Goal: Task Accomplishment & Management: Use online tool/utility

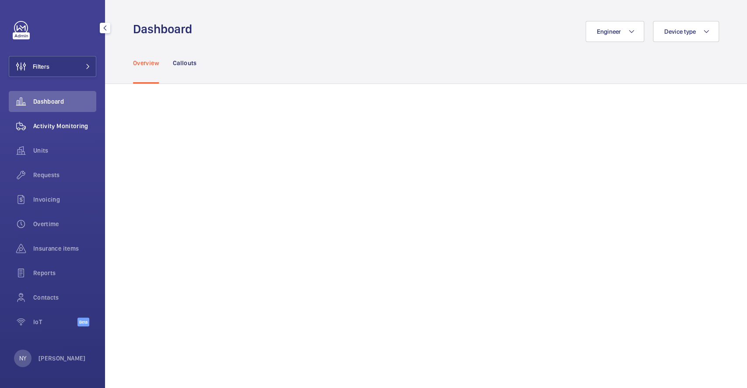
click at [81, 123] on span "Activity Monitoring" at bounding box center [64, 126] width 63 height 9
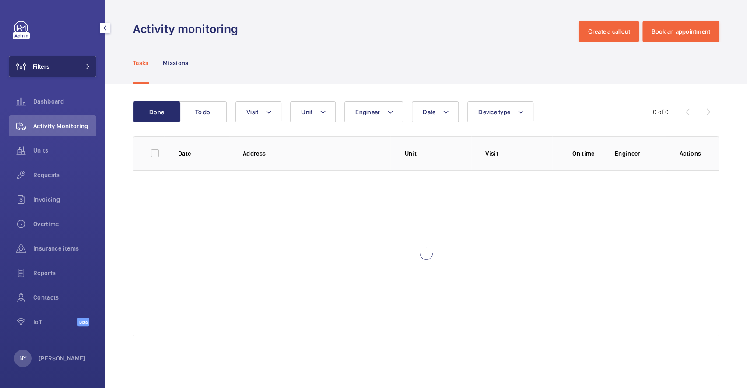
click at [61, 68] on button "Filters" at bounding box center [53, 66] width 88 height 21
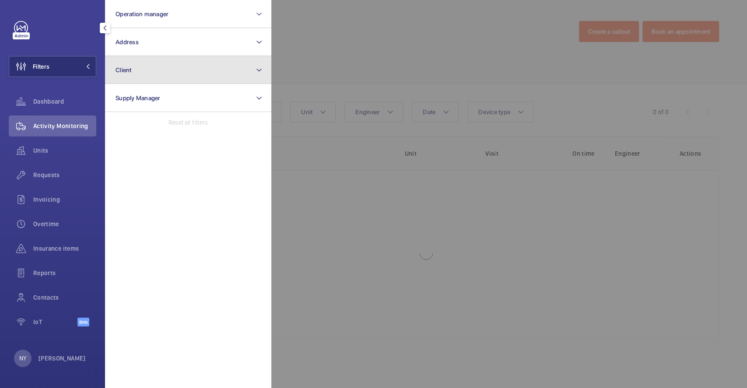
click at [164, 67] on button "Client" at bounding box center [188, 70] width 166 height 28
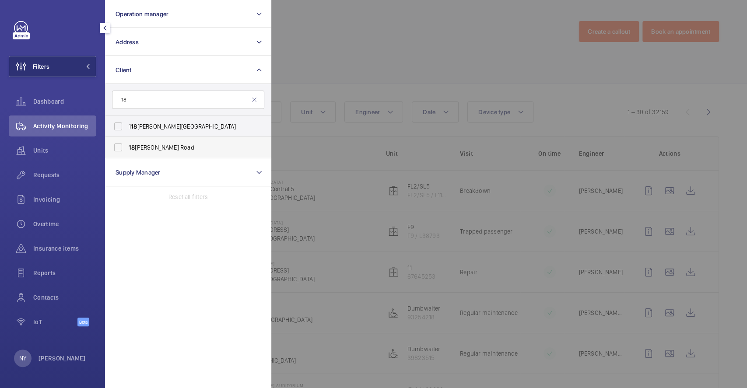
type input "18"
click at [154, 151] on span "18 Goodman Road" at bounding box center [189, 147] width 120 height 9
click at [127, 151] on input "18 Goodman Road" at bounding box center [118, 148] width 18 height 18
checkbox input "true"
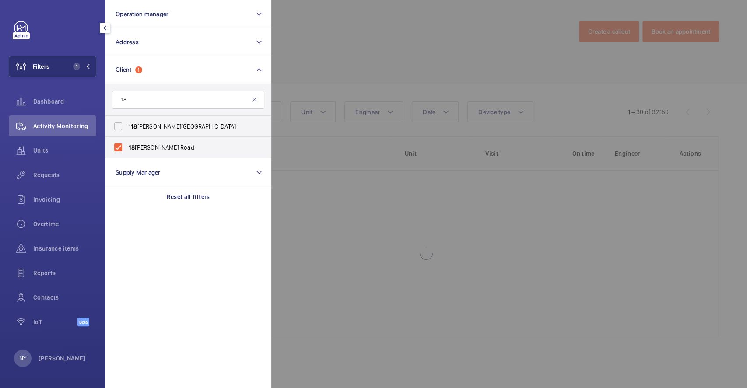
click at [307, 48] on div at bounding box center [644, 194] width 747 height 388
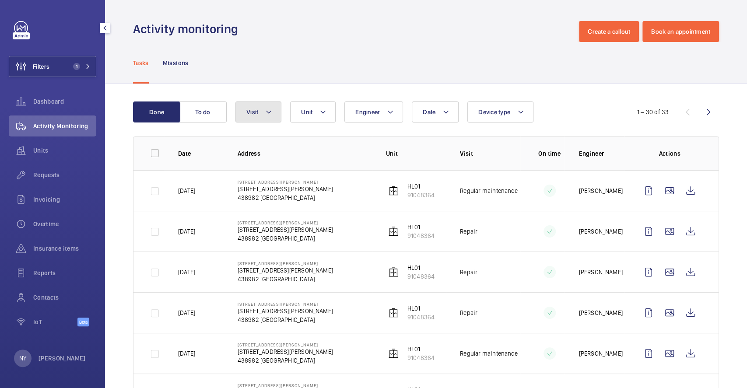
click at [255, 110] on span "Visit" at bounding box center [252, 112] width 12 height 7
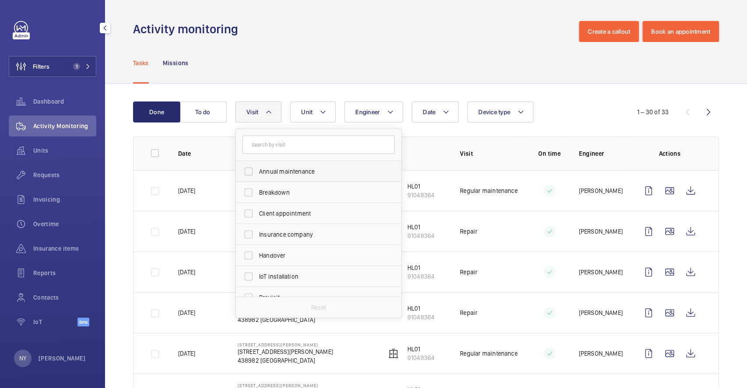
click at [272, 166] on label "Annual maintenance" at bounding box center [312, 171] width 152 height 21
click at [257, 166] on input "Annual maintenance" at bounding box center [249, 172] width 18 height 18
checkbox input "true"
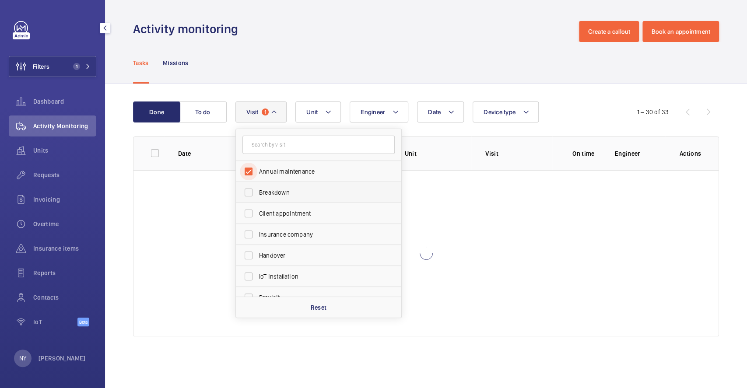
scroll to position [137, 0]
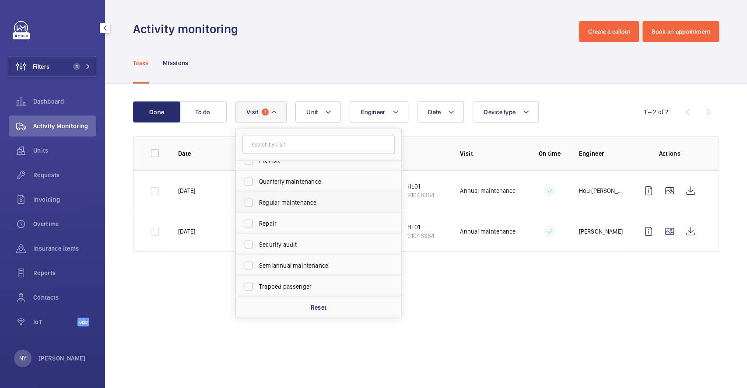
click at [284, 193] on label "Regular maintenance" at bounding box center [312, 202] width 152 height 21
click at [257, 194] on input "Regular maintenance" at bounding box center [249, 203] width 18 height 18
checkbox input "true"
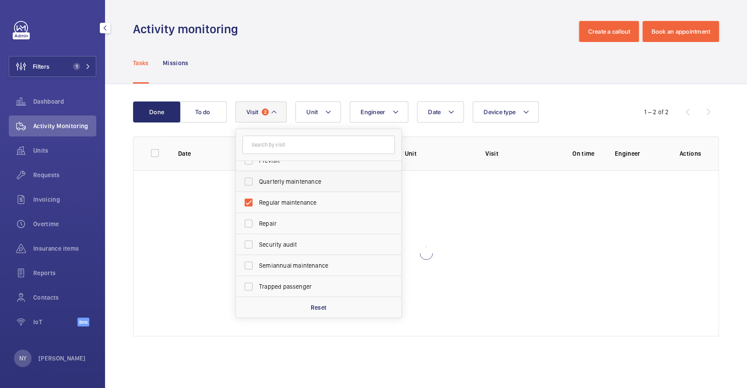
click at [294, 173] on label "Quarterly maintenance" at bounding box center [312, 181] width 152 height 21
click at [257, 173] on input "Quarterly maintenance" at bounding box center [249, 182] width 18 height 18
checkbox input "true"
click at [309, 266] on span "Semiannual maintenance" at bounding box center [319, 265] width 120 height 9
click at [257, 266] on input "Semiannual maintenance" at bounding box center [249, 266] width 18 height 18
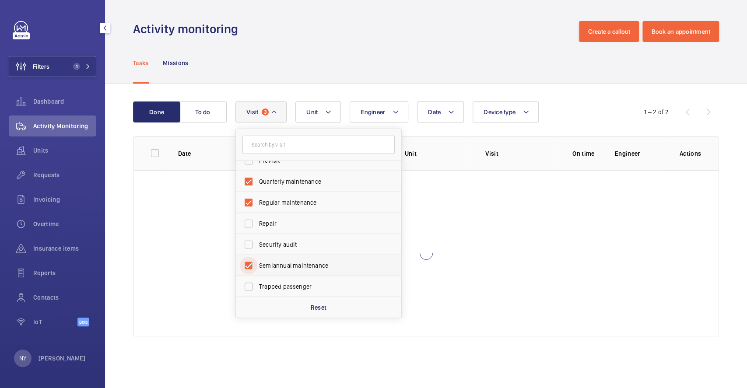
checkbox input "true"
click at [331, 61] on div "Tasks Missions" at bounding box center [426, 63] width 586 height 42
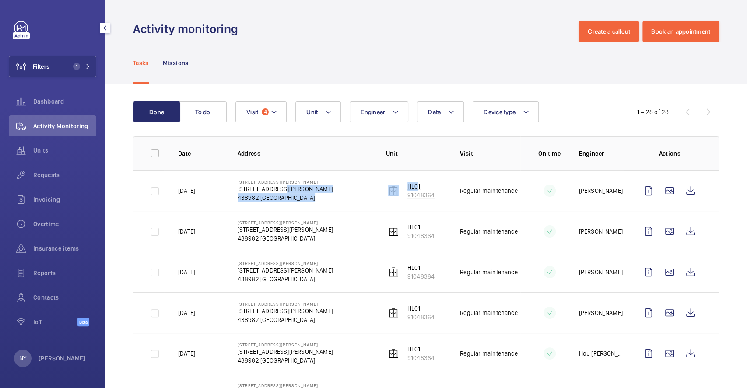
drag, startPoint x: 349, startPoint y: 186, endPoint x: 409, endPoint y: 184, distance: 60.0
click at [0, 0] on tr "27/08/2025 18 Goodman Road 18 Goodman Rd 438982 SINGAPORE HL01 91048364 Regular…" at bounding box center [0, 0] width 0 height 0
click at [319, 179] on td "18 Goodman Road 18 Goodman Rd 438982 SINGAPORE" at bounding box center [298, 190] width 148 height 41
click at [53, 358] on p "Ngay Yin" at bounding box center [62, 358] width 47 height 9
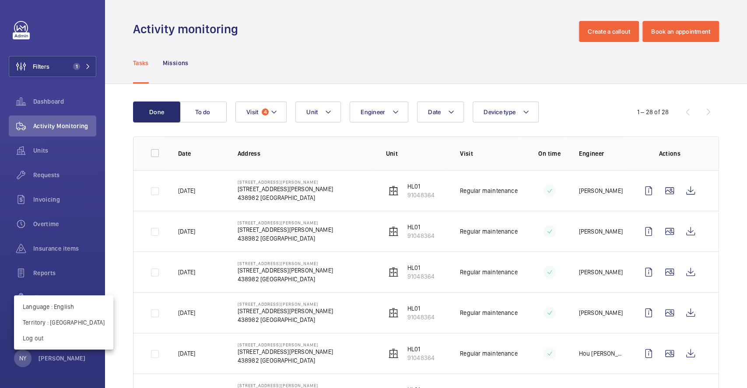
click at [237, 66] on div at bounding box center [373, 194] width 747 height 388
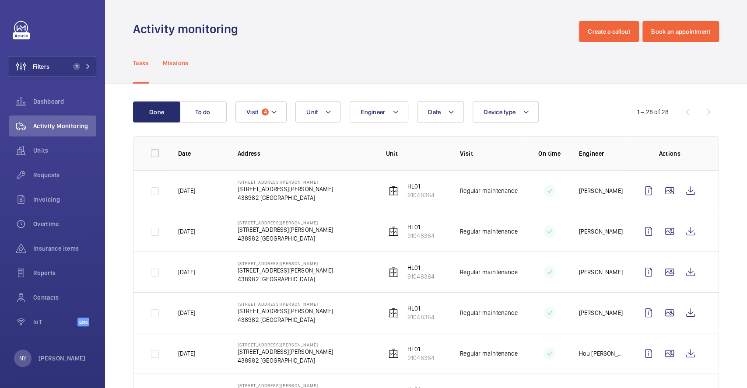
click at [165, 64] on p "Missions" at bounding box center [176, 63] width 26 height 9
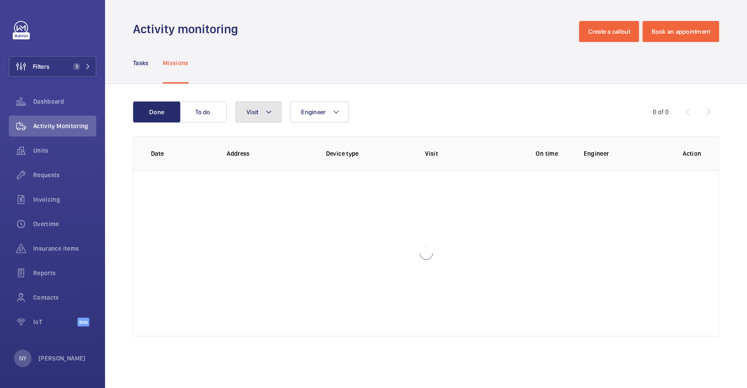
click at [258, 114] on span "Visit" at bounding box center [252, 112] width 12 height 7
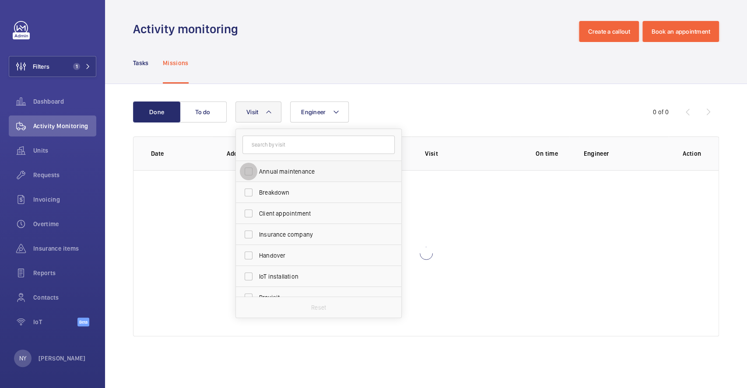
click at [257, 173] on input "Annual maintenance" at bounding box center [249, 172] width 18 height 18
checkbox input "true"
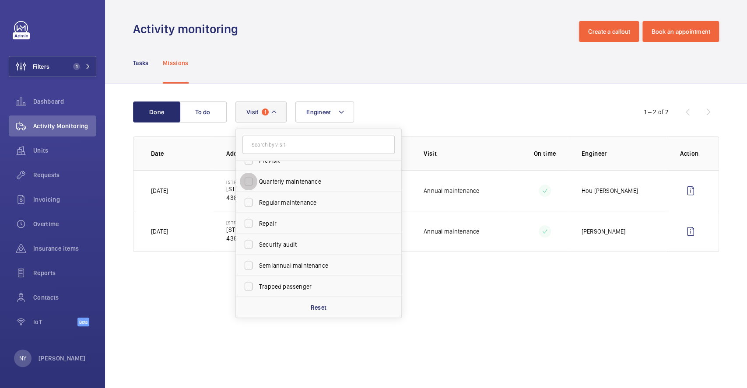
click at [252, 189] on input "Quarterly maintenance" at bounding box center [249, 182] width 18 height 18
checkbox input "true"
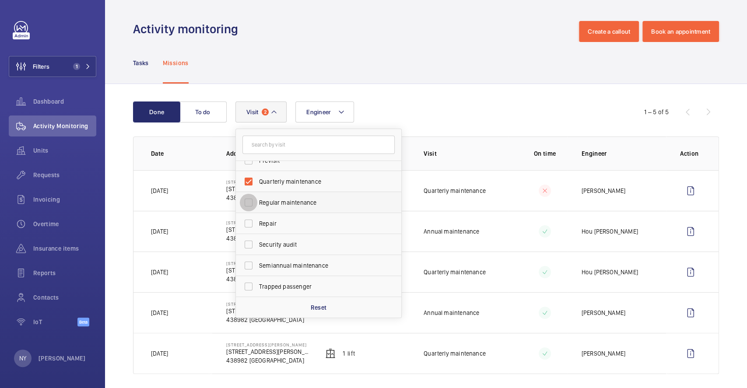
click at [255, 202] on input "Regular maintenance" at bounding box center [249, 203] width 18 height 18
checkbox input "true"
click at [254, 262] on input "Semiannual maintenance" at bounding box center [249, 266] width 18 height 18
checkbox input "true"
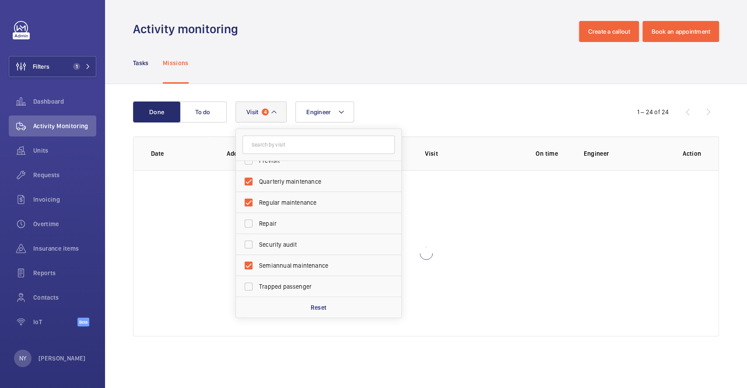
click at [426, 103] on div "Engineer Visit 4 Annual maintenance Breakdown Client appointment Insurance comp…" at bounding box center [424, 112] width 379 height 21
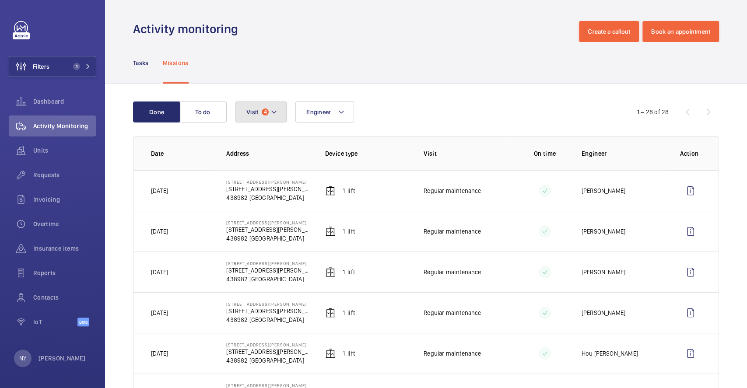
click at [249, 107] on button "Visit 4" at bounding box center [260, 112] width 51 height 21
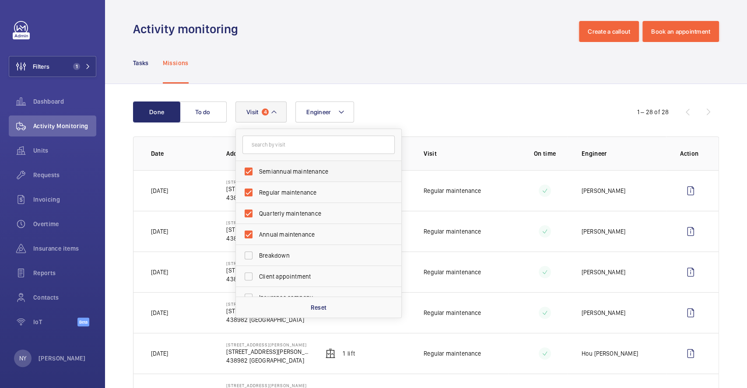
click at [291, 174] on span "Semiannual maintenance" at bounding box center [319, 171] width 120 height 9
click at [257, 174] on input "Semiannual maintenance" at bounding box center [249, 172] width 18 height 18
checkbox input "false"
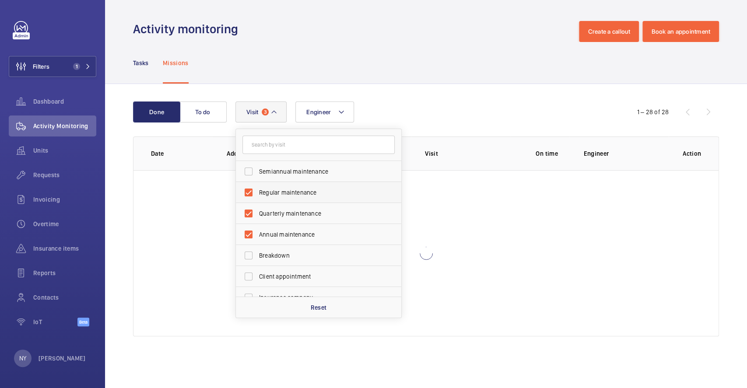
click at [284, 189] on span "Regular maintenance" at bounding box center [319, 192] width 120 height 9
click at [257, 189] on input "Regular maintenance" at bounding box center [249, 193] width 18 height 18
checkbox input "false"
click at [282, 213] on span "Quarterly maintenance" at bounding box center [319, 213] width 120 height 9
click at [257, 213] on input "Quarterly maintenance" at bounding box center [249, 214] width 18 height 18
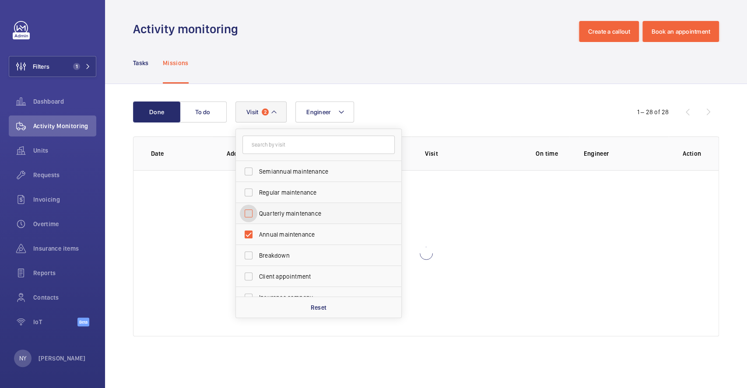
checkbox input "false"
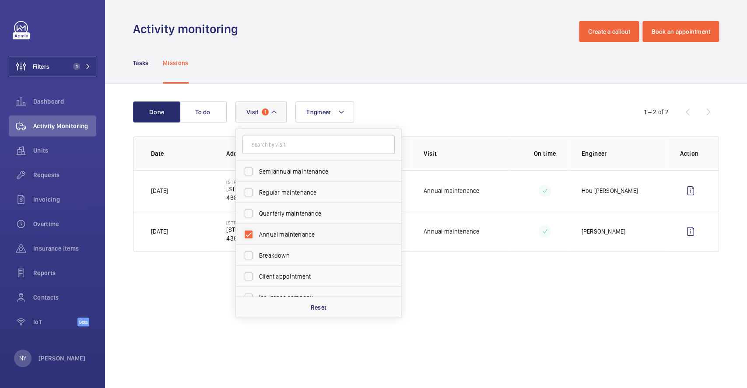
click at [289, 237] on span "Annual maintenance" at bounding box center [319, 234] width 120 height 9
click at [257, 237] on input "Annual maintenance" at bounding box center [249, 235] width 18 height 18
checkbox input "false"
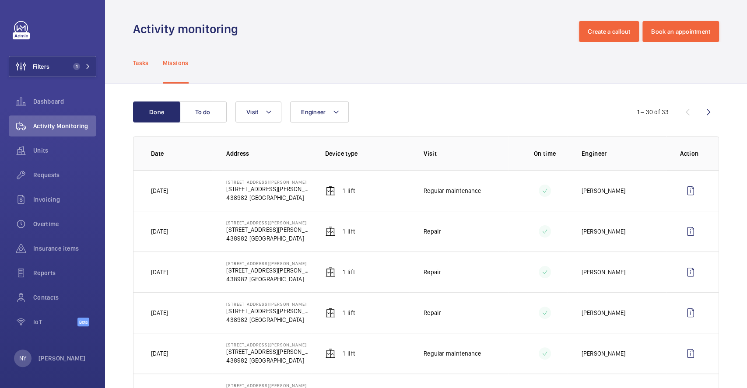
click at [143, 61] on p "Tasks" at bounding box center [141, 63] width 16 height 9
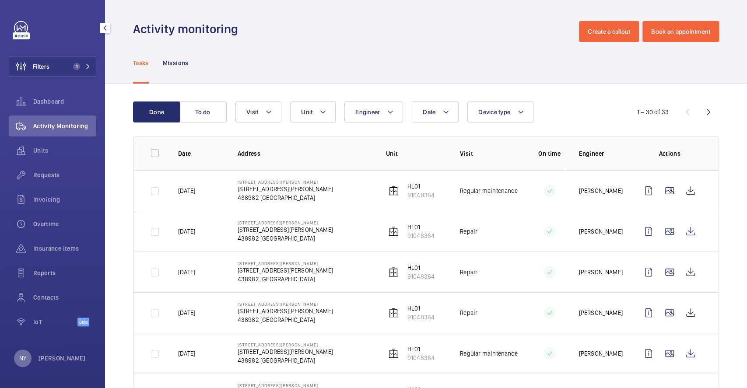
click at [27, 358] on div "NY" at bounding box center [23, 359] width 18 height 18
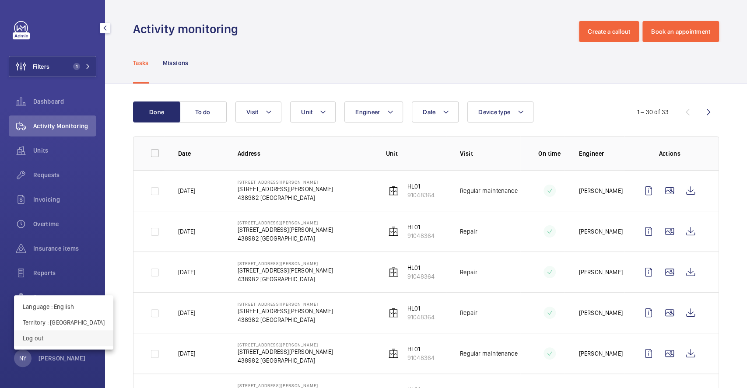
click at [39, 338] on p "Log out" at bounding box center [64, 338] width 82 height 9
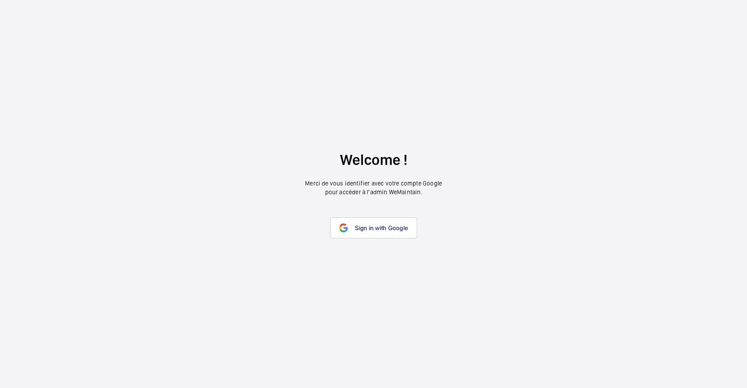
click at [370, 226] on span "Sign in with Google" at bounding box center [381, 227] width 53 height 7
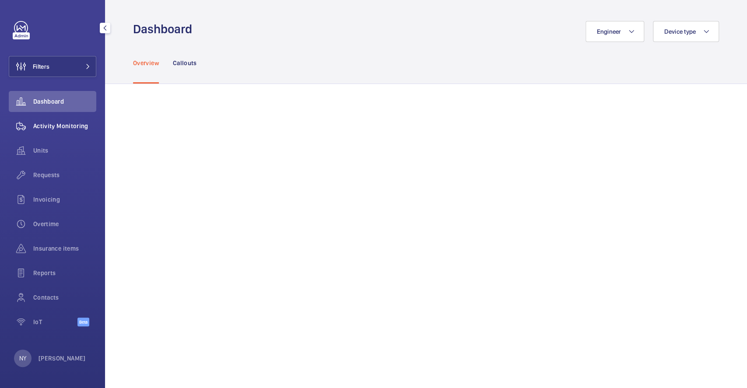
click at [84, 126] on span "Activity Monitoring" at bounding box center [64, 126] width 63 height 9
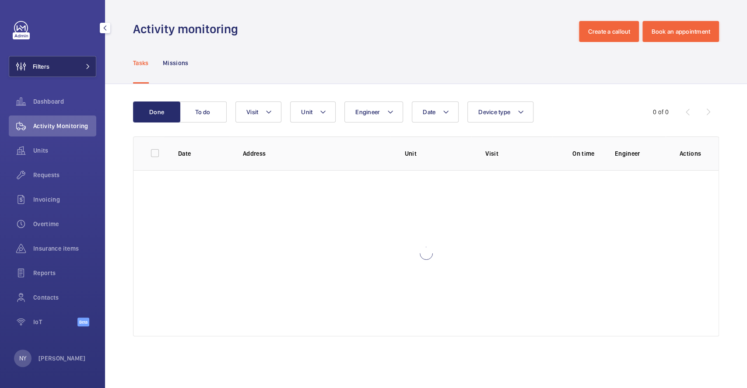
click at [67, 69] on button "Filters" at bounding box center [53, 66] width 88 height 21
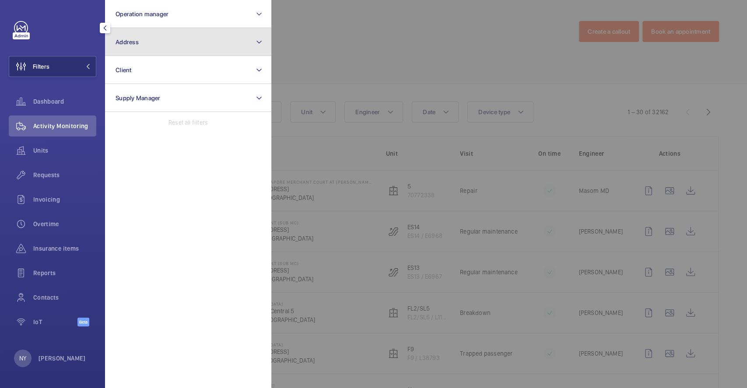
click at [186, 48] on button "Address" at bounding box center [188, 42] width 166 height 28
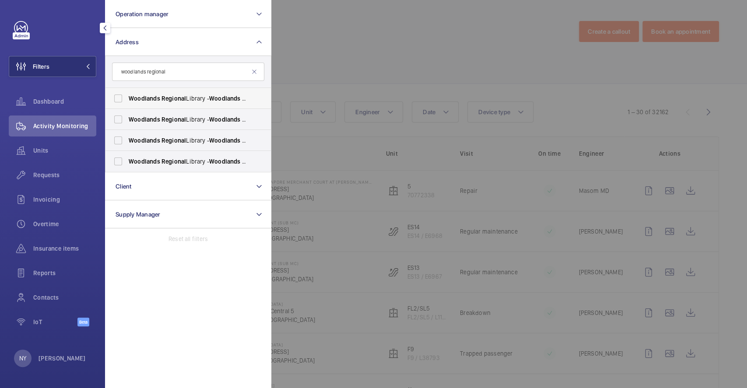
type input "woodlands regional"
click at [177, 99] on span "Regional" at bounding box center [173, 98] width 25 height 7
click at [127, 99] on input "Woodlands Regional Library - Woodlands Regional Library, SINGAPORE 730900" at bounding box center [118, 99] width 18 height 18
checkbox input "true"
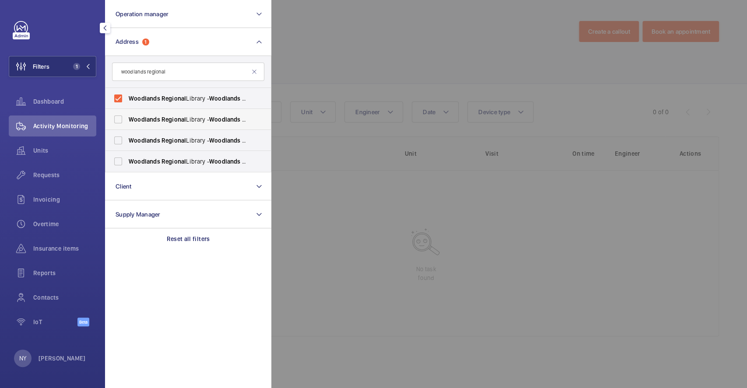
click at [175, 122] on span "Regional" at bounding box center [173, 119] width 25 height 7
click at [127, 122] on input "Woodlands Regional Library - Woodlands Regional Library, SINGAPORE 730900" at bounding box center [118, 120] width 18 height 18
checkbox input "true"
click at [173, 134] on label "Woodlands Regional Library - Woodlands Regional Library, SINGAPORE 730900" at bounding box center [181, 140] width 152 height 21
click at [127, 134] on input "Woodlands Regional Library - Woodlands Regional Library, SINGAPORE 730900" at bounding box center [118, 141] width 18 height 18
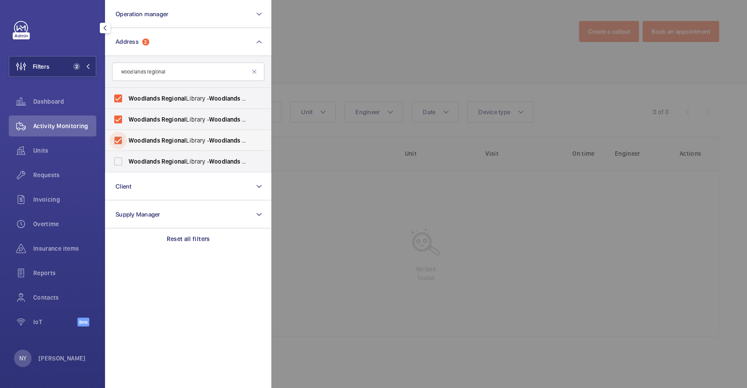
checkbox input "true"
click at [168, 159] on span "Regional" at bounding box center [173, 161] width 25 height 7
click at [127, 159] on input "Woodlands Regional Library - Woodlands Regional Library, SINGAPORE 730900" at bounding box center [118, 162] width 18 height 18
checkbox input "true"
click at [414, 40] on div at bounding box center [644, 194] width 747 height 388
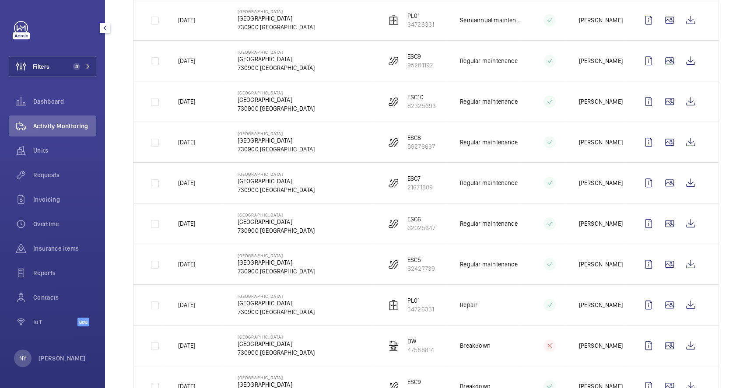
scroll to position [291, 0]
drag, startPoint x: 188, startPoint y: 103, endPoint x: 200, endPoint y: 100, distance: 12.6
click at [195, 100] on p "16/09/2025" at bounding box center [186, 102] width 17 height 9
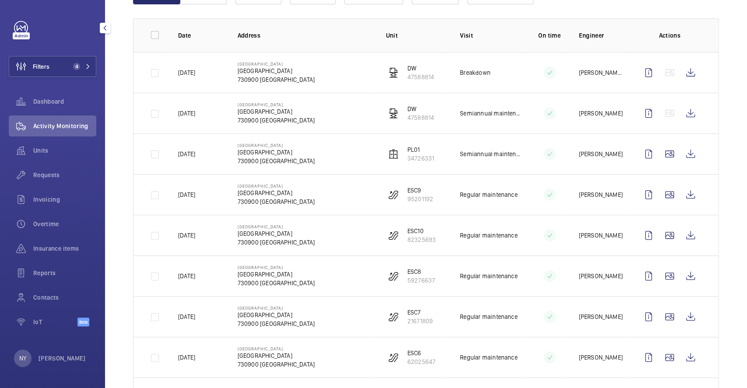
scroll to position [116, 0]
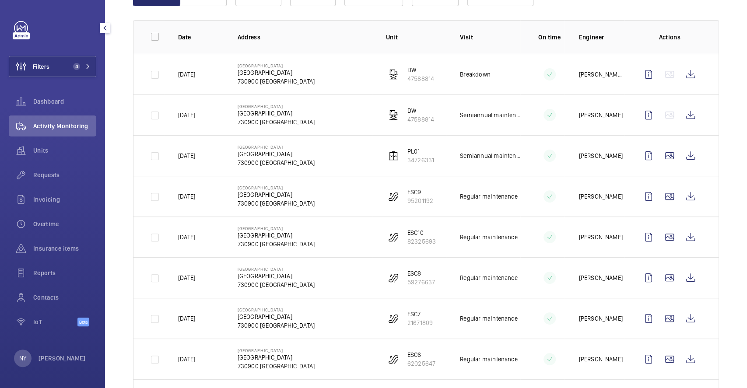
drag, startPoint x: 189, startPoint y: 155, endPoint x: 201, endPoint y: 155, distance: 11.4
click at [195, 155] on p "19/09/2025" at bounding box center [186, 155] width 17 height 9
drag, startPoint x: 186, startPoint y: 73, endPoint x: 193, endPoint y: 74, distance: 6.7
click at [193, 74] on p "27/09/2025" at bounding box center [186, 74] width 17 height 9
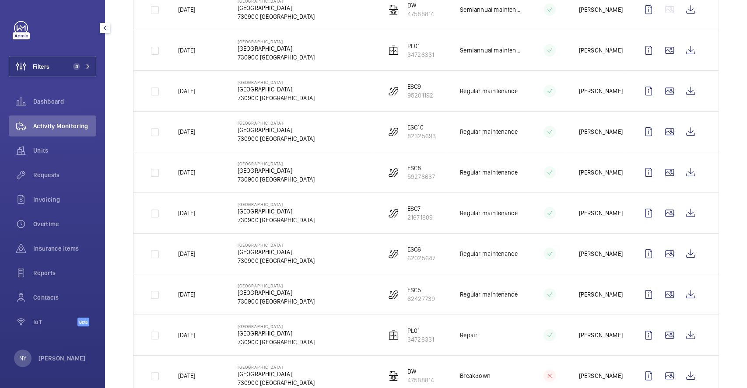
scroll to position [233, 0]
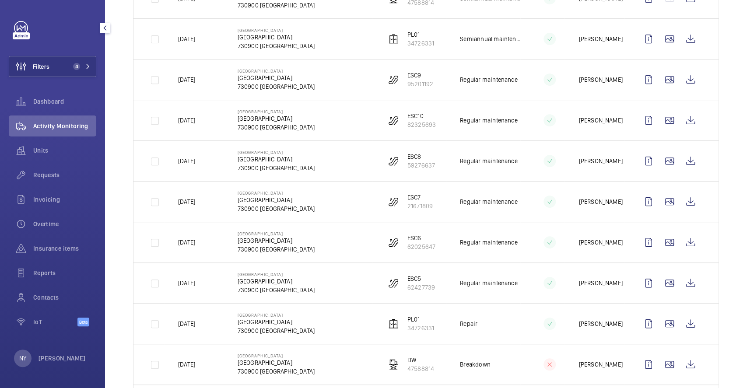
drag, startPoint x: 187, startPoint y: 203, endPoint x: 199, endPoint y: 203, distance: 12.3
click at [195, 203] on p "16/09/2025" at bounding box center [186, 201] width 17 height 9
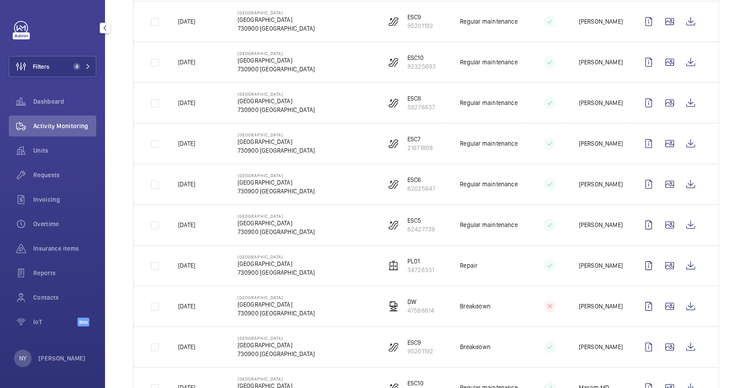
drag, startPoint x: 192, startPoint y: 227, endPoint x: 203, endPoint y: 227, distance: 11.4
click at [195, 227] on p "15/09/2025" at bounding box center [186, 225] width 17 height 9
drag, startPoint x: 189, startPoint y: 107, endPoint x: 200, endPoint y: 107, distance: 11.4
click at [195, 107] on p "16/09/2025" at bounding box center [186, 102] width 17 height 9
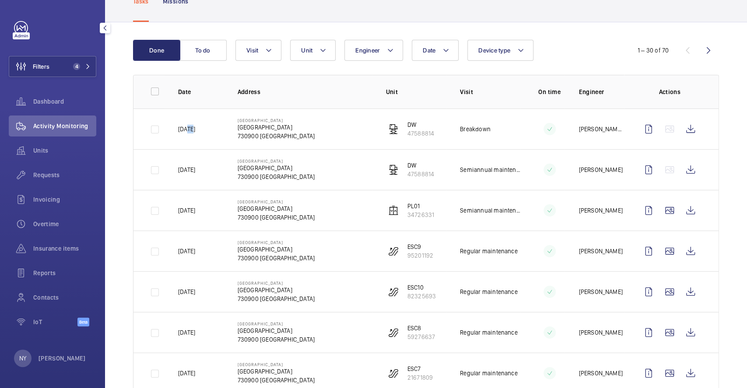
scroll to position [58, 0]
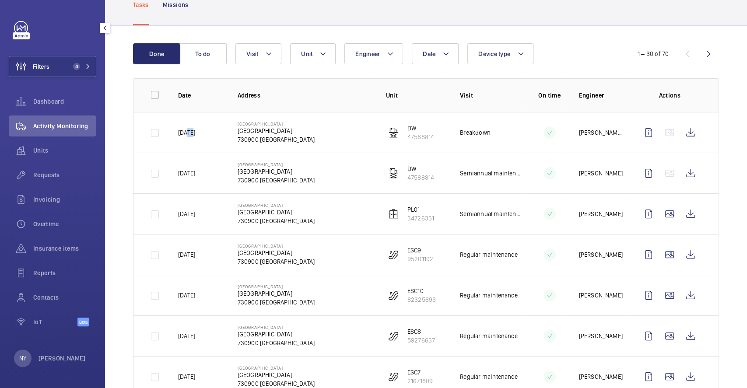
drag, startPoint x: 188, startPoint y: 216, endPoint x: 219, endPoint y: 216, distance: 31.1
click at [219, 216] on td "19/09/2025" at bounding box center [194, 213] width 60 height 41
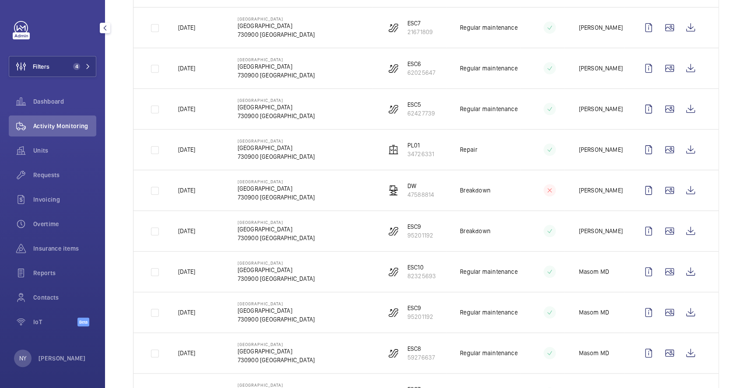
scroll to position [408, 0]
drag, startPoint x: 193, startPoint y: 110, endPoint x: 208, endPoint y: 110, distance: 15.3
click at [195, 110] on p "15/09/2025" at bounding box center [186, 108] width 17 height 9
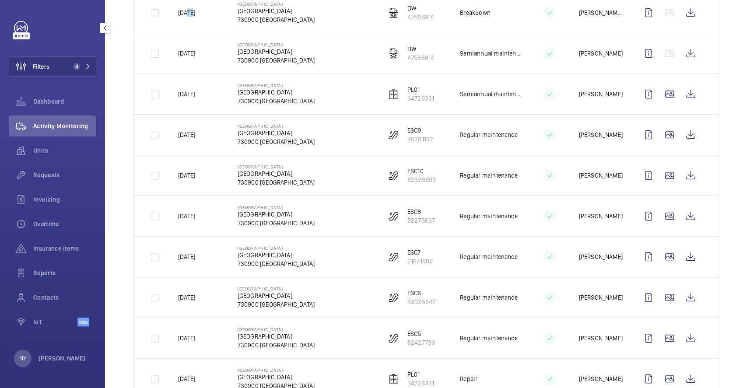
scroll to position [175, 0]
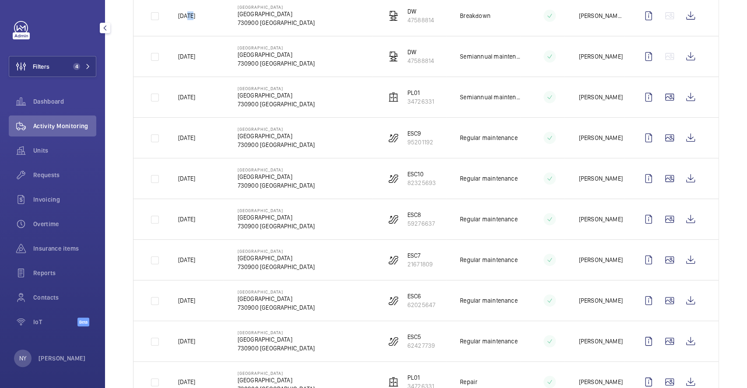
drag, startPoint x: 189, startPoint y: 221, endPoint x: 203, endPoint y: 221, distance: 14.0
click at [195, 221] on p "16/09/2025" at bounding box center [186, 219] width 17 height 9
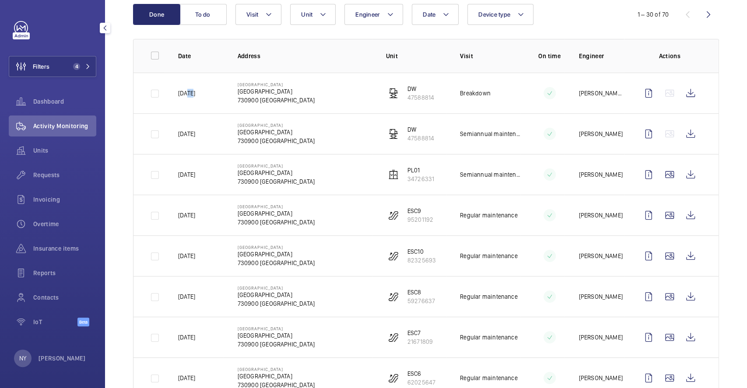
scroll to position [0, 0]
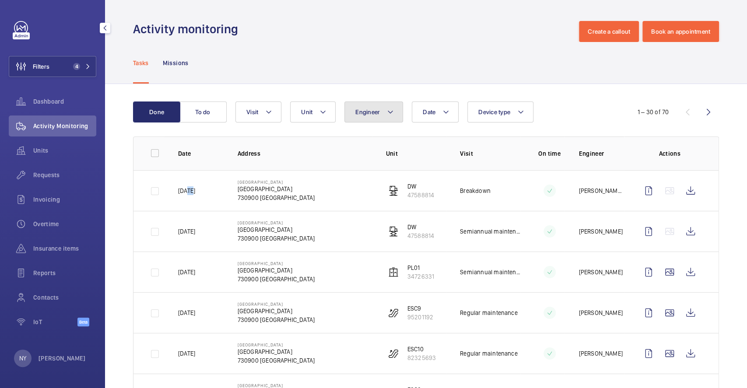
click at [363, 109] on span "Engineer" at bounding box center [367, 112] width 25 height 7
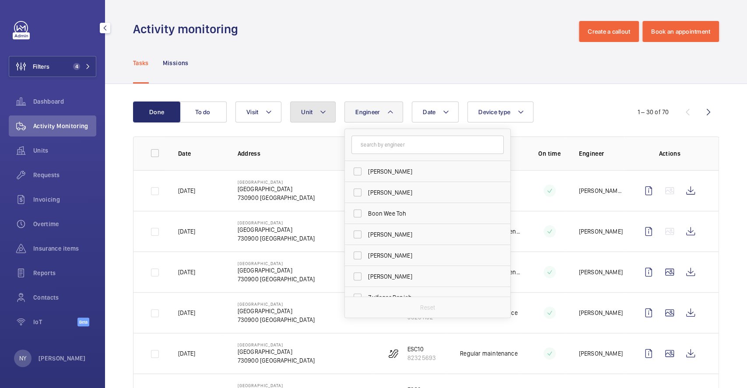
click at [322, 111] on mat-icon at bounding box center [322, 112] width 7 height 11
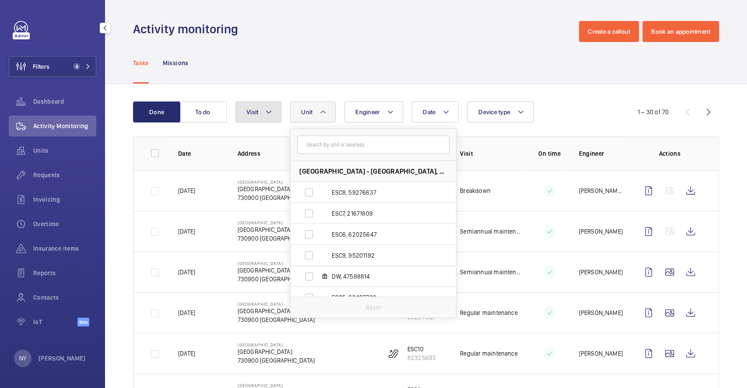
click at [268, 114] on mat-icon at bounding box center [268, 112] width 7 height 11
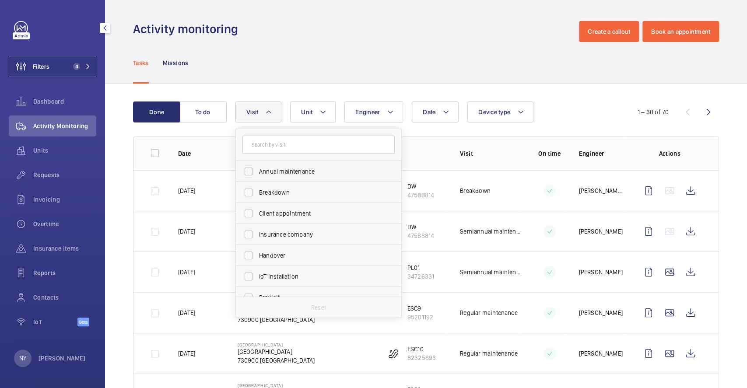
click at [283, 175] on span "Annual maintenance" at bounding box center [319, 171] width 120 height 9
click at [257, 175] on input "Annual maintenance" at bounding box center [249, 172] width 18 height 18
checkbox input "true"
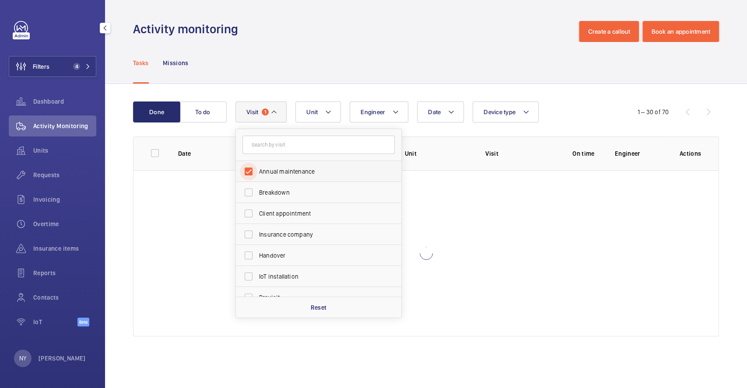
scroll to position [137, 0]
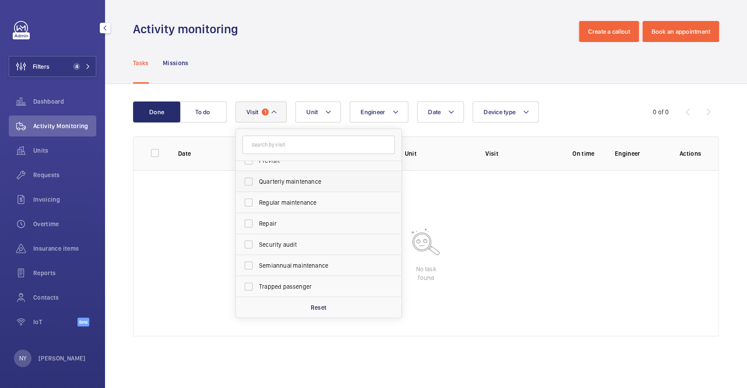
click at [287, 183] on span "Quarterly maintenance" at bounding box center [319, 181] width 120 height 9
click at [257, 183] on input "Quarterly maintenance" at bounding box center [249, 182] width 18 height 18
checkbox input "true"
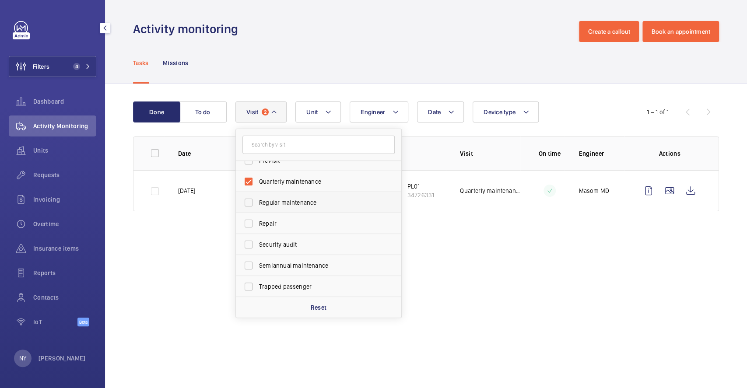
click at [286, 199] on span "Regular maintenance" at bounding box center [319, 202] width 120 height 9
click at [257, 199] on input "Regular maintenance" at bounding box center [249, 203] width 18 height 18
checkbox input "true"
click at [289, 263] on span "Semiannual maintenance" at bounding box center [319, 265] width 120 height 9
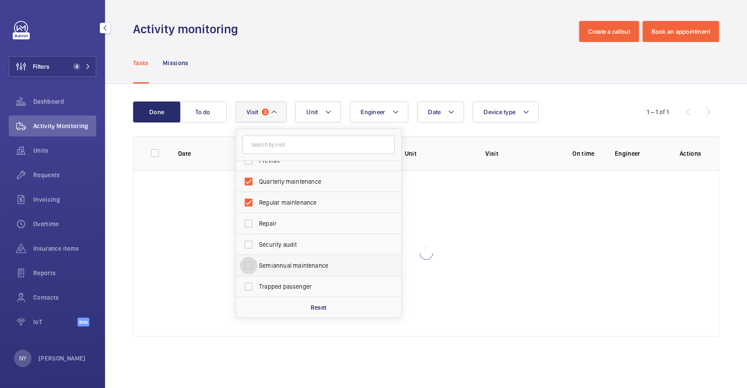
click at [257, 263] on input "Semiannual maintenance" at bounding box center [249, 266] width 18 height 18
checkbox input "true"
click at [321, 73] on div "Tasks Missions" at bounding box center [426, 63] width 586 height 42
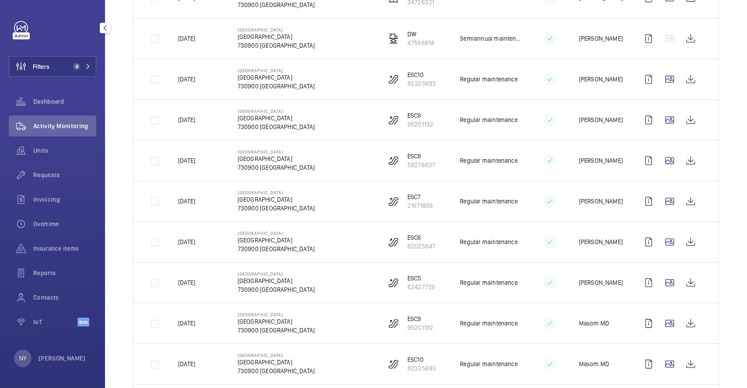
scroll to position [175, 0]
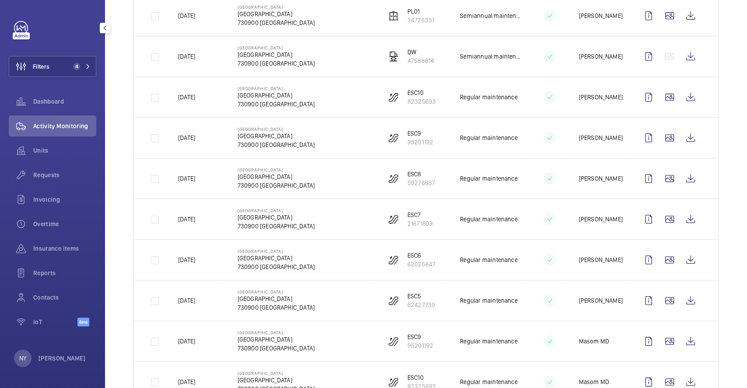
drag, startPoint x: 192, startPoint y: 222, endPoint x: 207, endPoint y: 222, distance: 14.9
click at [195, 222] on p "16/09/2025" at bounding box center [186, 219] width 17 height 9
drag, startPoint x: 193, startPoint y: 92, endPoint x: 205, endPoint y: 94, distance: 12.8
click at [205, 94] on td "17/09/2025" at bounding box center [194, 97] width 60 height 41
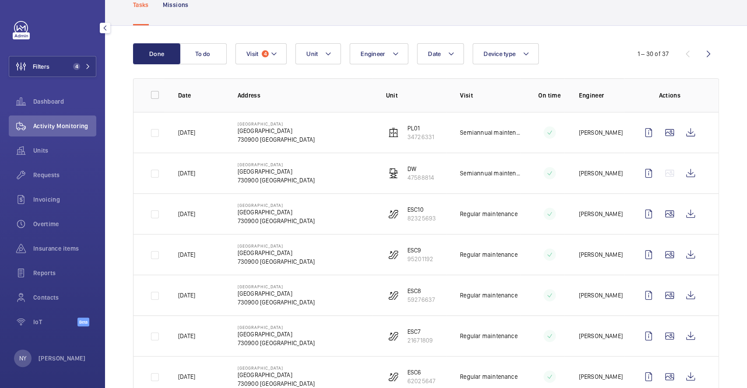
drag, startPoint x: 190, startPoint y: 135, endPoint x: 212, endPoint y: 134, distance: 21.9
click at [212, 134] on td "19/09/2025" at bounding box center [194, 132] width 60 height 41
drag, startPoint x: 263, startPoint y: 163, endPoint x: 289, endPoint y: 163, distance: 26.3
click at [289, 163] on p "Woodlands Regional Library" at bounding box center [276, 164] width 77 height 5
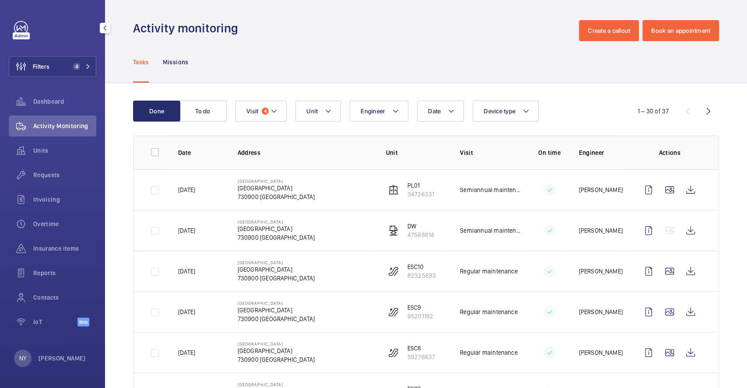
scroll to position [0, 0]
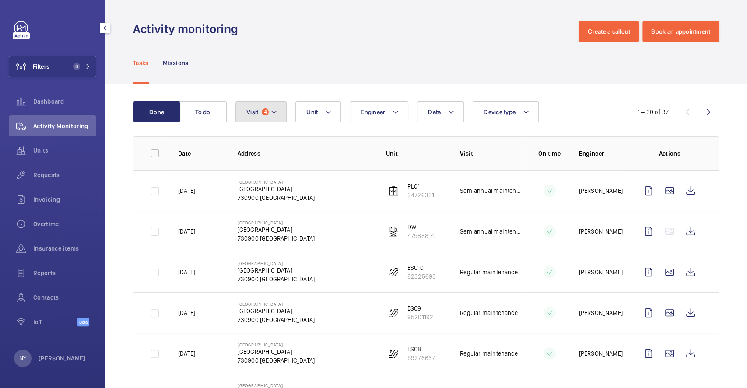
click at [264, 119] on button "Visit 4" at bounding box center [260, 112] width 51 height 21
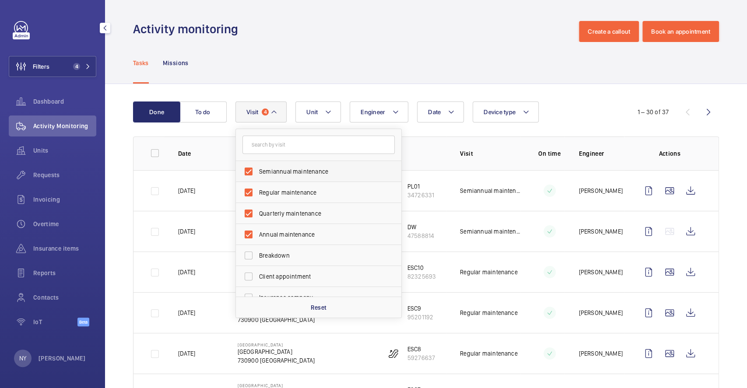
click at [284, 173] on span "Semiannual maintenance" at bounding box center [319, 171] width 120 height 9
click at [257, 173] on input "Semiannual maintenance" at bounding box center [249, 172] width 18 height 18
checkbox input "false"
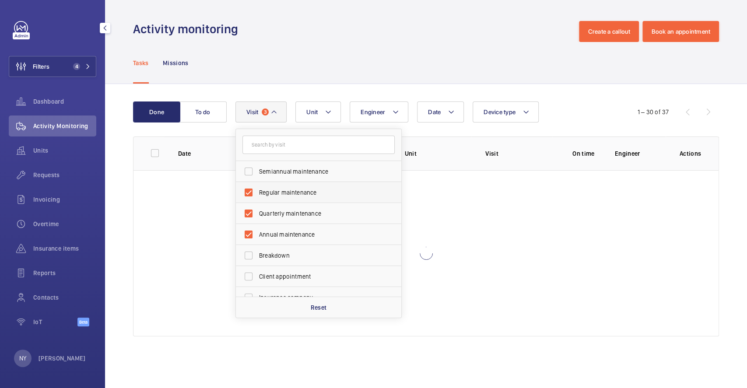
click at [282, 184] on label "Regular maintenance" at bounding box center [312, 192] width 152 height 21
click at [257, 184] on input "Regular maintenance" at bounding box center [249, 193] width 18 height 18
checkbox input "false"
click at [278, 207] on label "Quarterly maintenance" at bounding box center [312, 213] width 152 height 21
click at [257, 207] on input "Quarterly maintenance" at bounding box center [249, 214] width 18 height 18
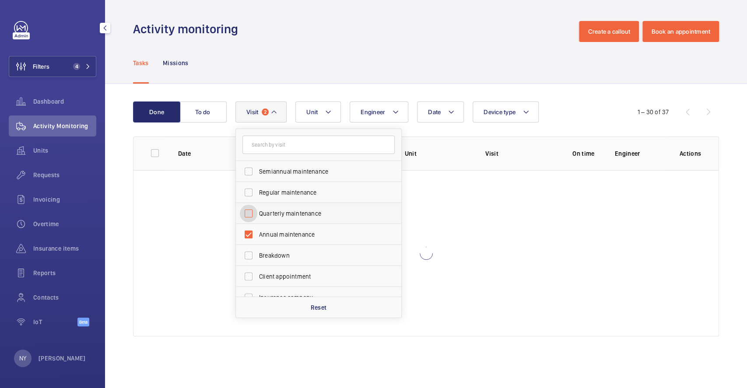
checkbox input "false"
click at [278, 226] on label "Annual maintenance" at bounding box center [312, 234] width 152 height 21
click at [257, 226] on input "Annual maintenance" at bounding box center [249, 235] width 18 height 18
checkbox input "false"
click at [333, 75] on div "Tasks Missions" at bounding box center [426, 63] width 586 height 42
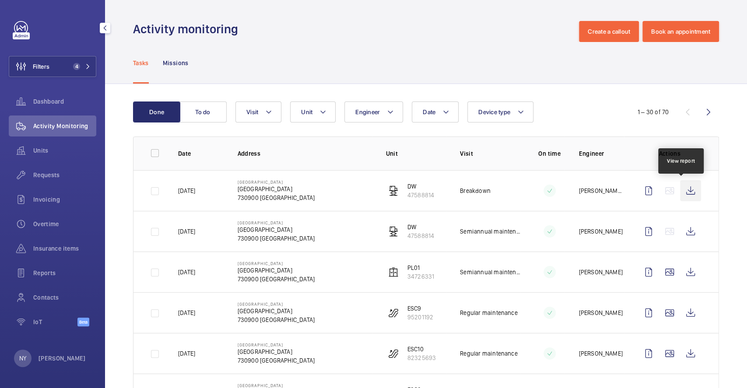
click at [685, 190] on wm-front-icon-button at bounding box center [690, 190] width 21 height 21
click at [35, 359] on div "NY Ngay Yin" at bounding box center [50, 359] width 72 height 18
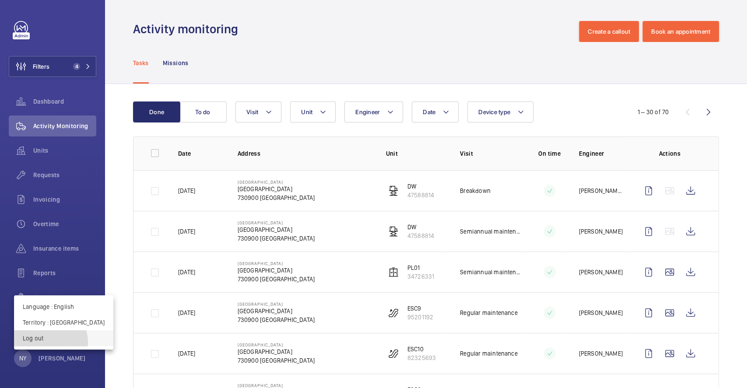
click at [44, 343] on button "Log out" at bounding box center [63, 338] width 99 height 16
